Goal: Complete application form

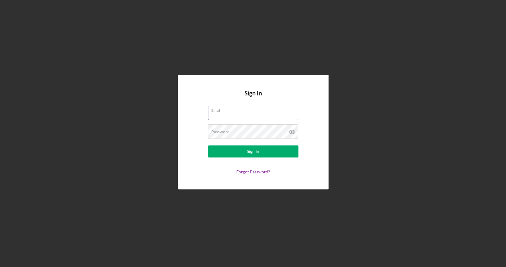
type input "[EMAIL_ADDRESS][DOMAIN_NAME]"
